Goal: Task Accomplishment & Management: Complete application form

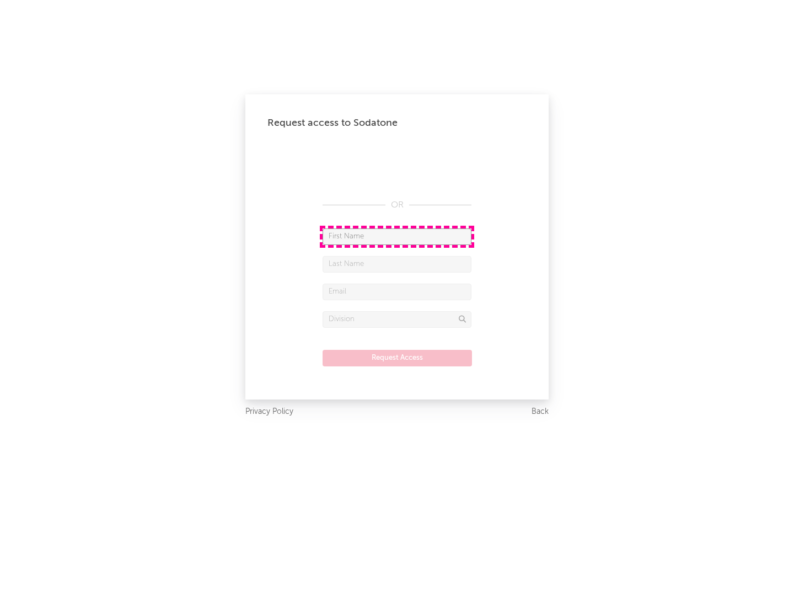
click at [397, 236] on input "text" at bounding box center [397, 236] width 149 height 17
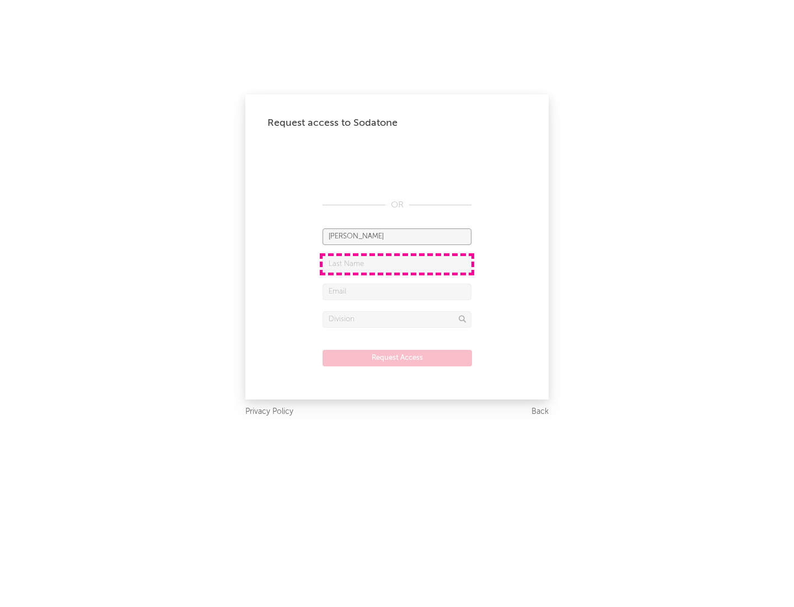
type input "[PERSON_NAME]"
click at [397, 264] on input "text" at bounding box center [397, 264] width 149 height 17
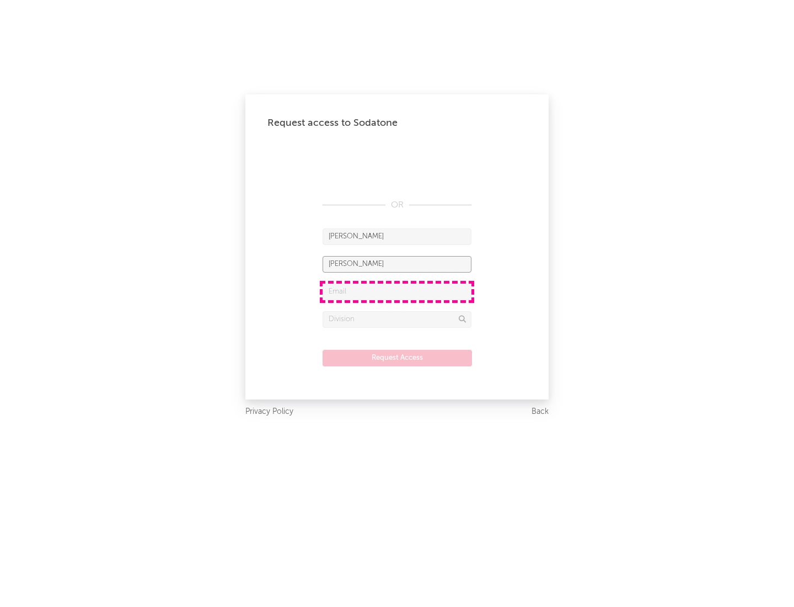
type input "[PERSON_NAME]"
click at [397, 291] on input "text" at bounding box center [397, 292] width 149 height 17
type input "[EMAIL_ADDRESS][DOMAIN_NAME]"
click at [397, 319] on input "text" at bounding box center [397, 319] width 149 height 17
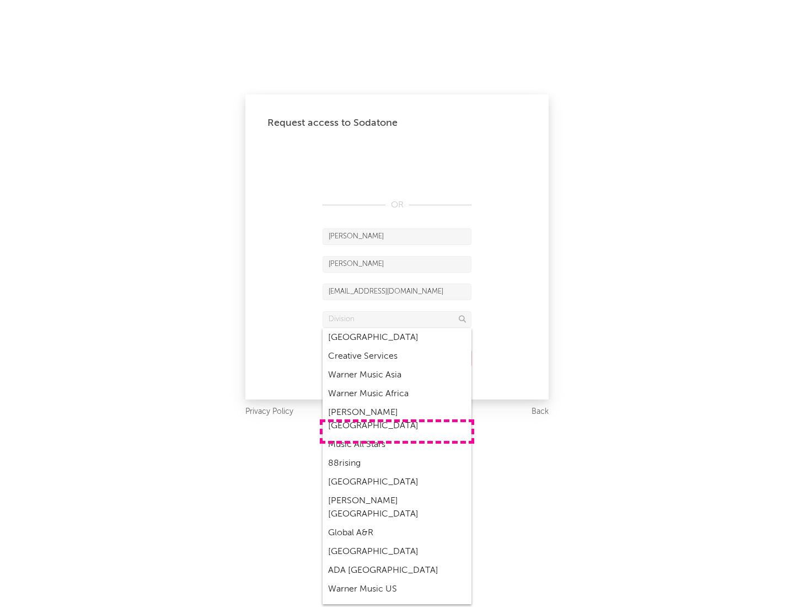
click at [397, 435] on div "Music All Stars" at bounding box center [397, 444] width 149 height 19
type input "Music All Stars"
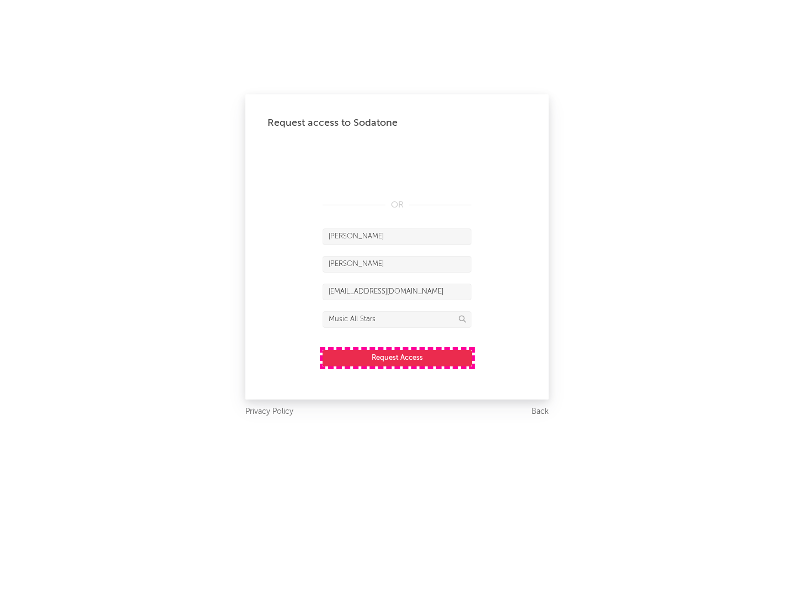
click at [397, 357] on button "Request Access" at bounding box center [397, 358] width 149 height 17
